Goal: Information Seeking & Learning: Learn about a topic

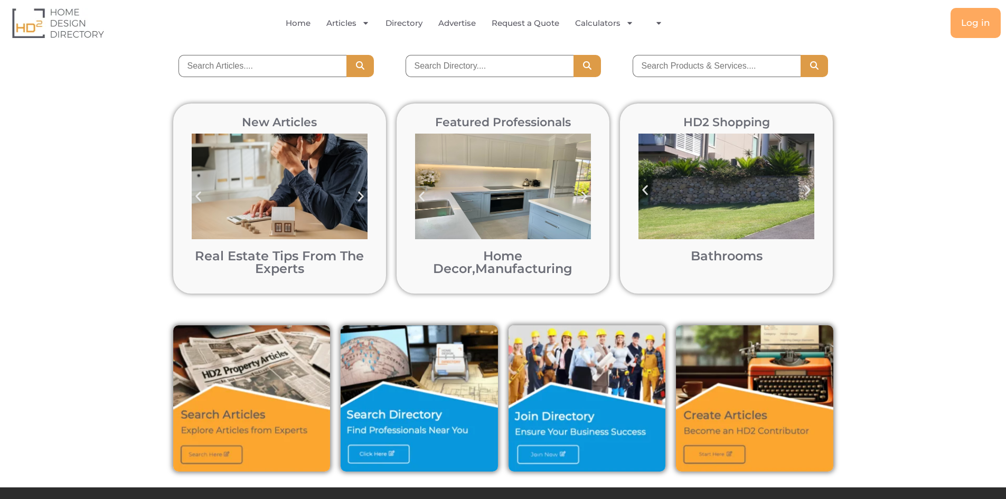
scroll to position [106, 0]
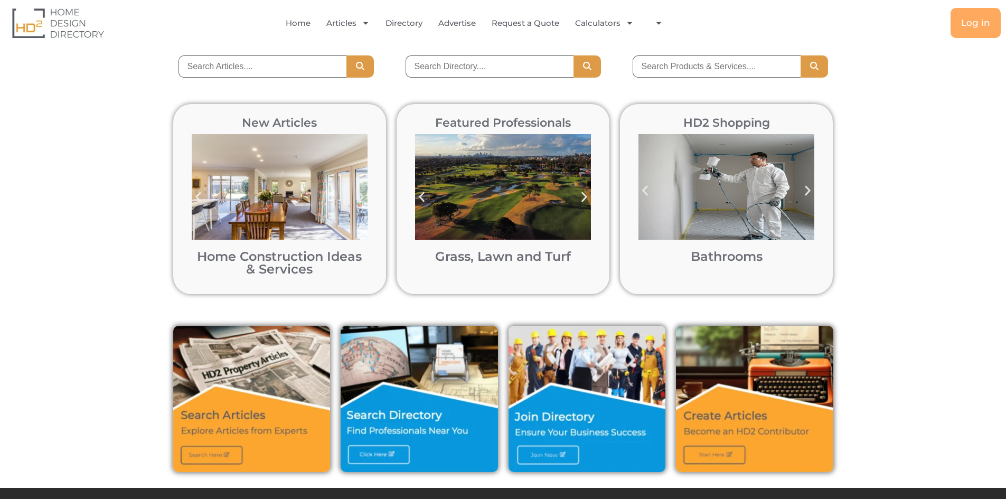
click at [808, 186] on icon "Next slide" at bounding box center [807, 190] width 13 height 13
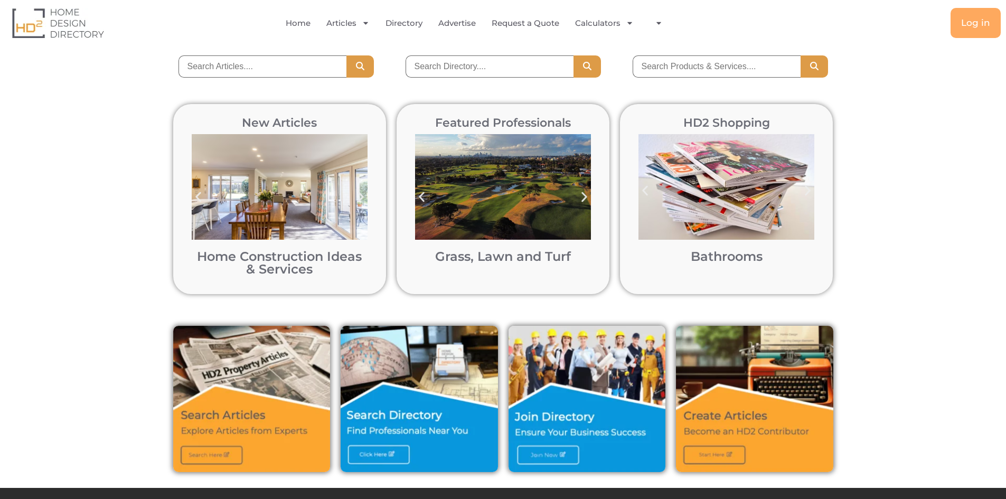
click at [808, 187] on icon "Next slide" at bounding box center [807, 190] width 13 height 13
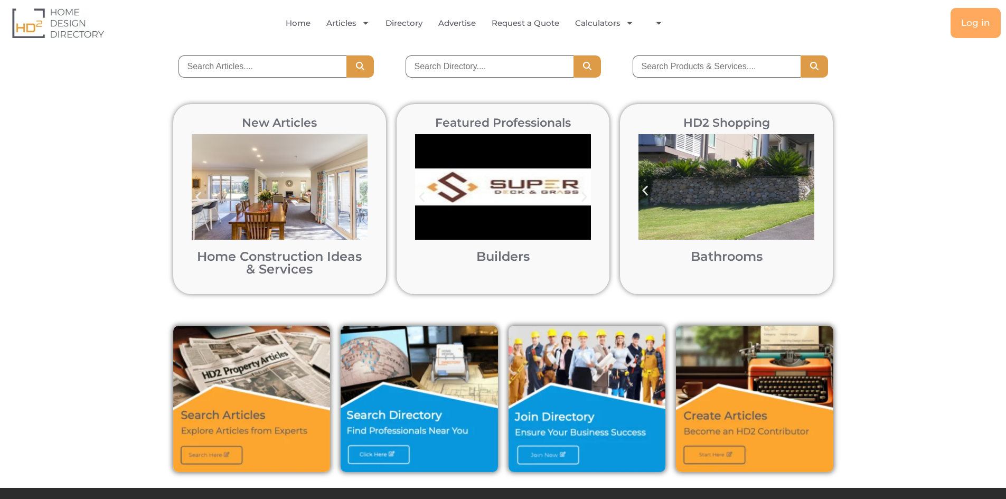
click at [808, 187] on icon "Next slide" at bounding box center [807, 190] width 13 height 13
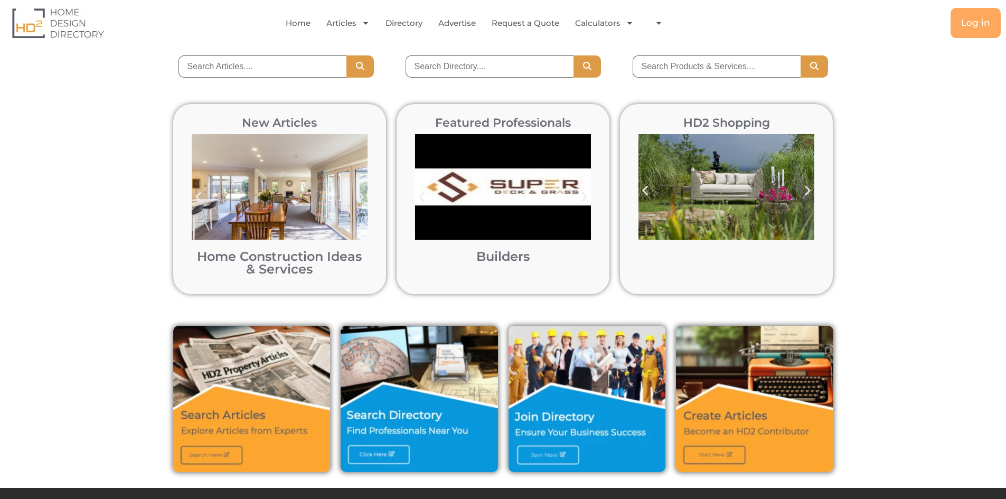
click at [808, 187] on icon "Next slide" at bounding box center [807, 190] width 13 height 13
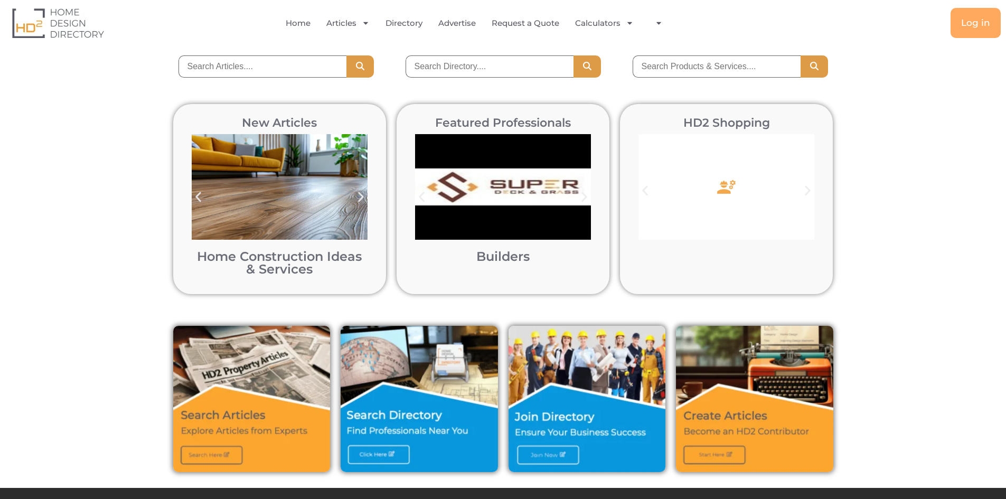
click at [645, 187] on icon "Previous slide" at bounding box center [645, 191] width 6 height 10
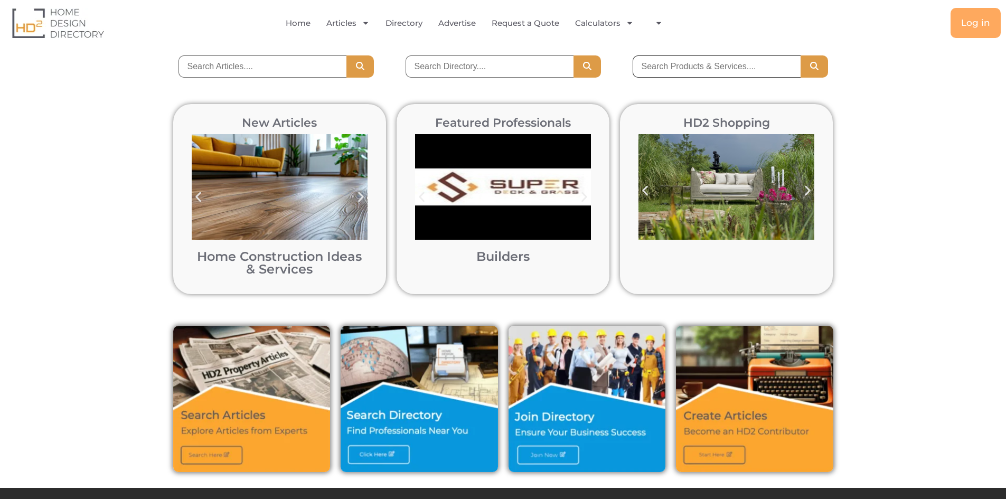
click at [691, 70] on input "search" at bounding box center [716, 66] width 168 height 22
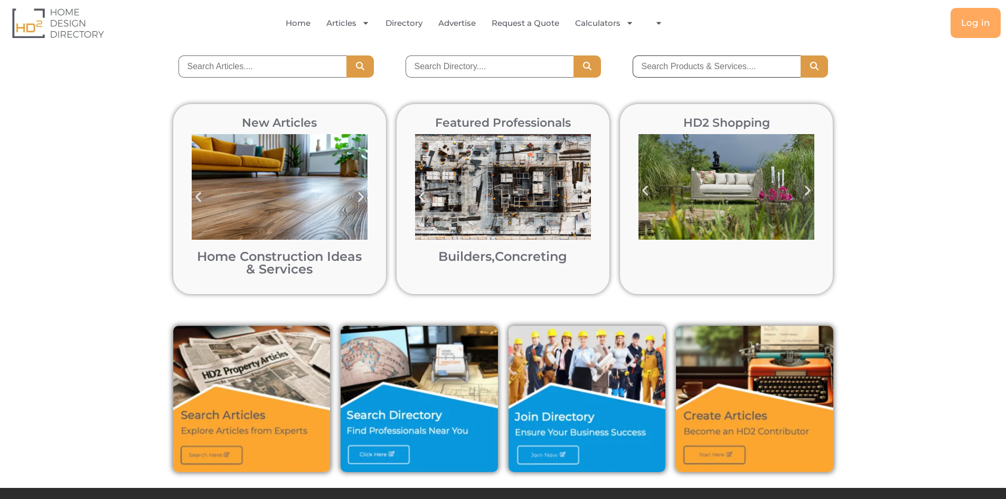
type input "t"
click at [814, 69] on icon "Search" at bounding box center [814, 66] width 11 height 8
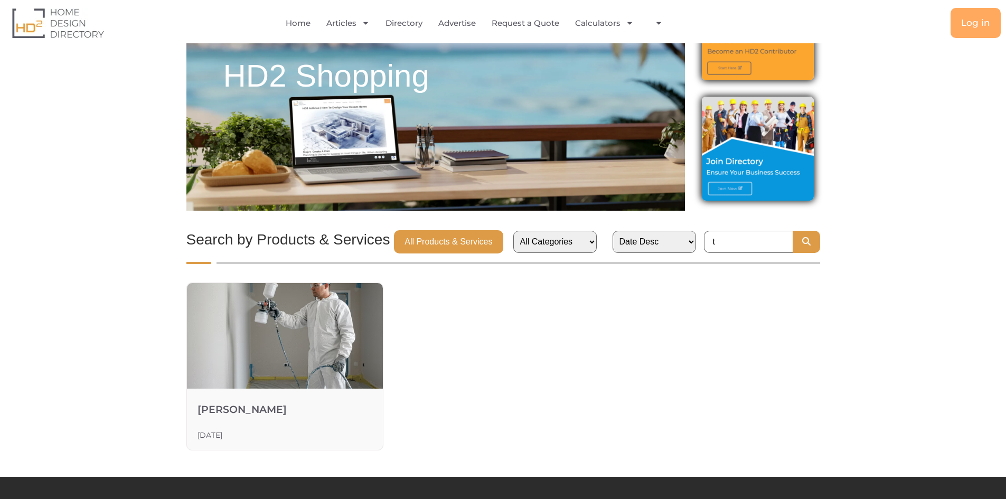
scroll to position [106, 0]
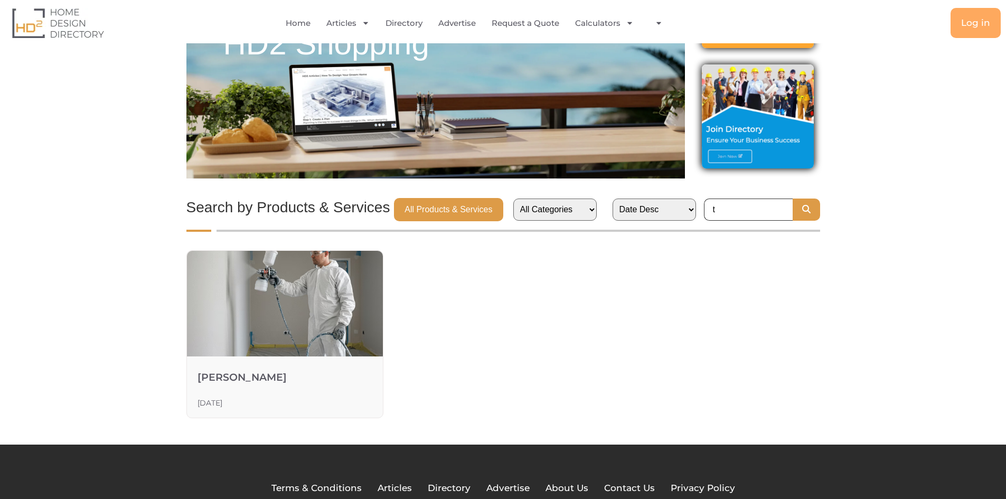
click at [722, 209] on input "t" at bounding box center [748, 209] width 89 height 22
click at [807, 208] on icon "Search" at bounding box center [806, 209] width 11 height 8
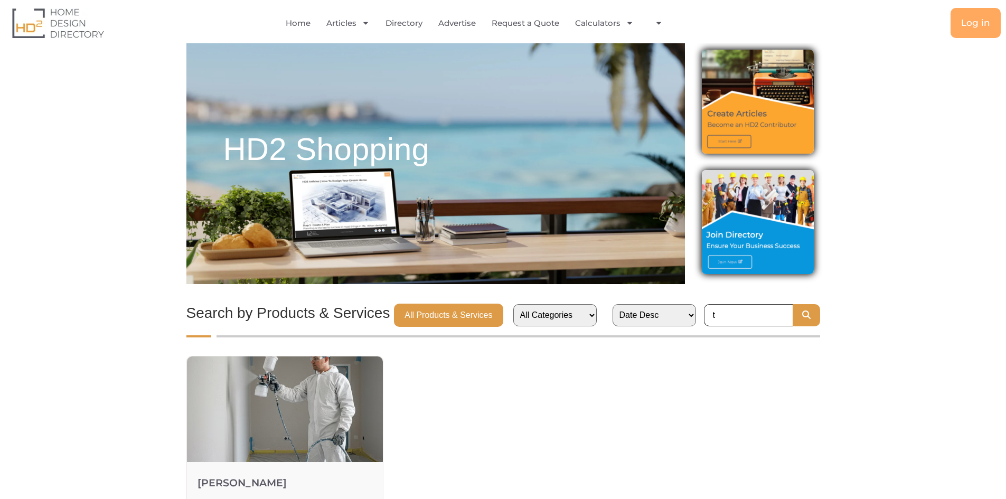
drag, startPoint x: 0, startPoint y: 0, endPoint x: 730, endPoint y: 315, distance: 795.1
click at [730, 315] on input "t" at bounding box center [748, 315] width 89 height 22
type input "test"
click at [807, 315] on icon "Search" at bounding box center [806, 314] width 11 height 8
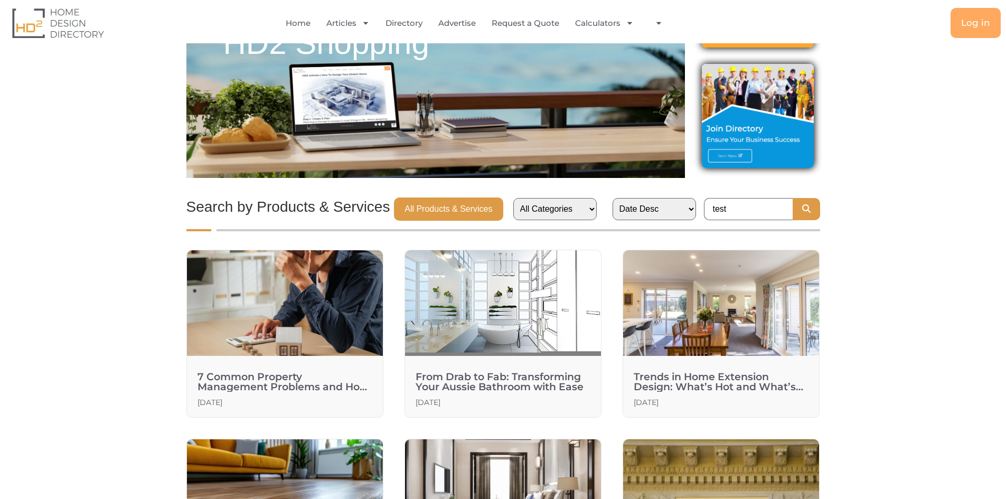
scroll to position [106, 0]
drag, startPoint x: 741, startPoint y: 210, endPoint x: 700, endPoint y: 210, distance: 41.2
click at [700, 210] on div "All Categories Bathrooms Date Desc Date Asc A to Z Z to A test" at bounding box center [662, 209] width 315 height 22
click at [581, 209] on select "All Categories Bathrooms" at bounding box center [554, 209] width 83 height 22
click at [525, 198] on select "All Categories Bathrooms" at bounding box center [554, 209] width 83 height 22
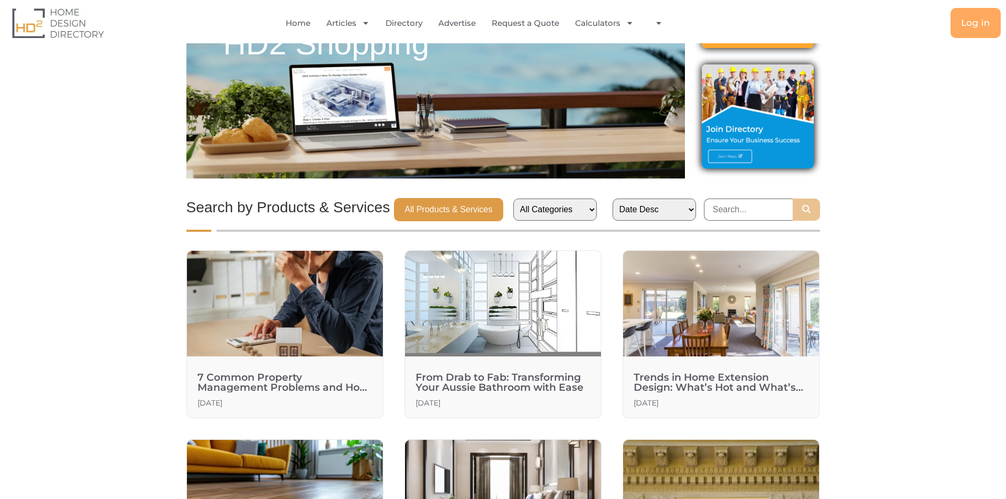
click at [802, 209] on icon "Search" at bounding box center [806, 209] width 11 height 8
